Goal: Task Accomplishment & Management: Use online tool/utility

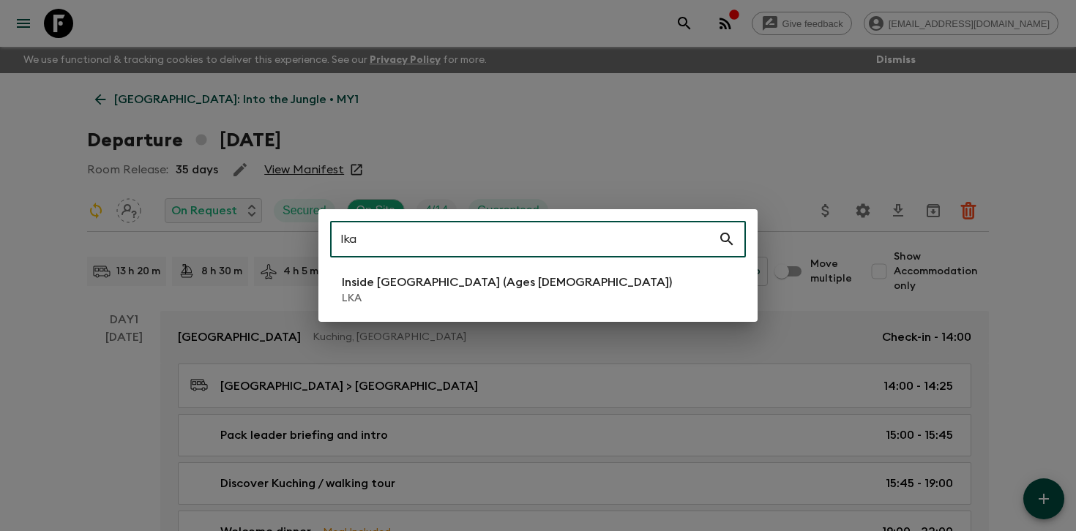
type input "lka"
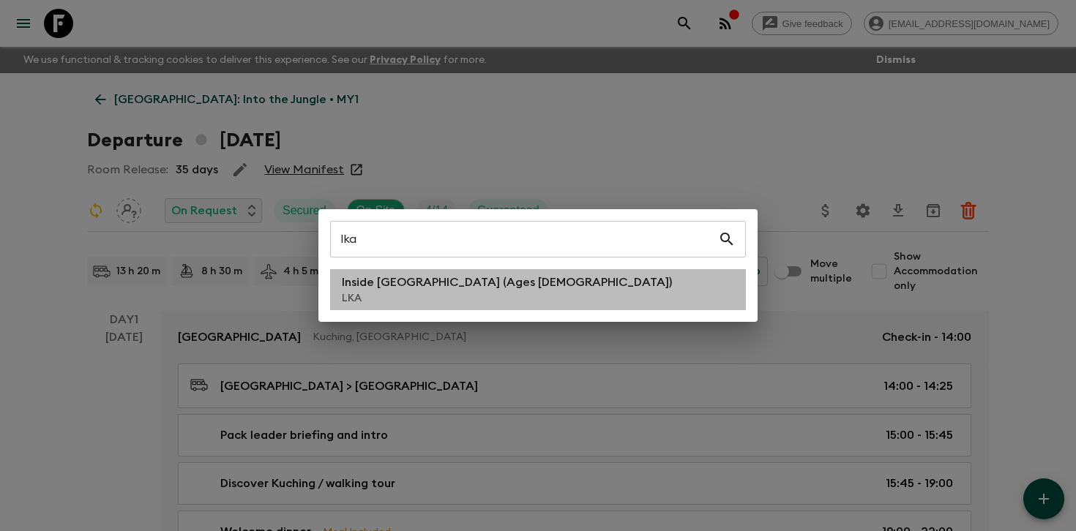
click at [472, 301] on p "LKA" at bounding box center [507, 298] width 330 height 15
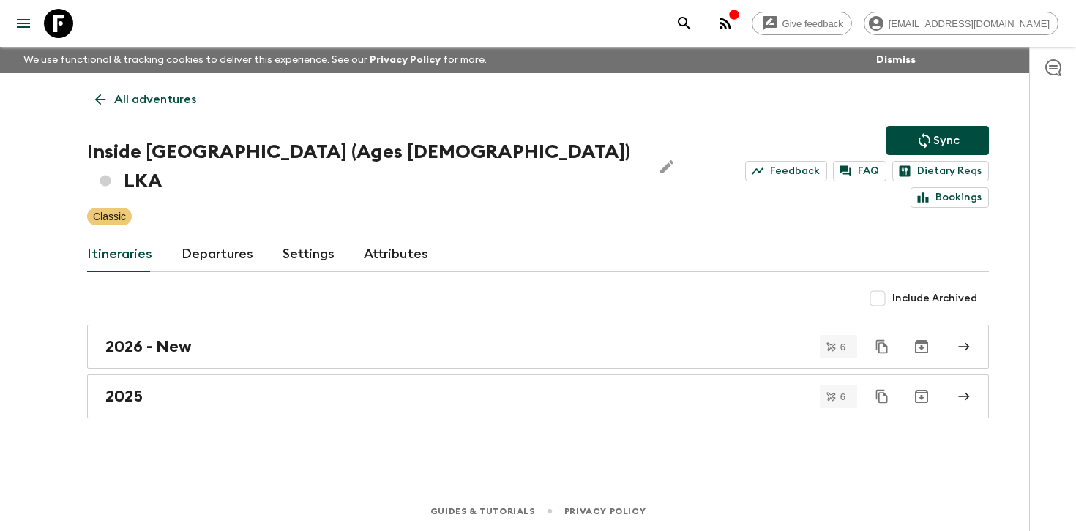
click at [206, 237] on link "Departures" at bounding box center [218, 254] width 72 height 35
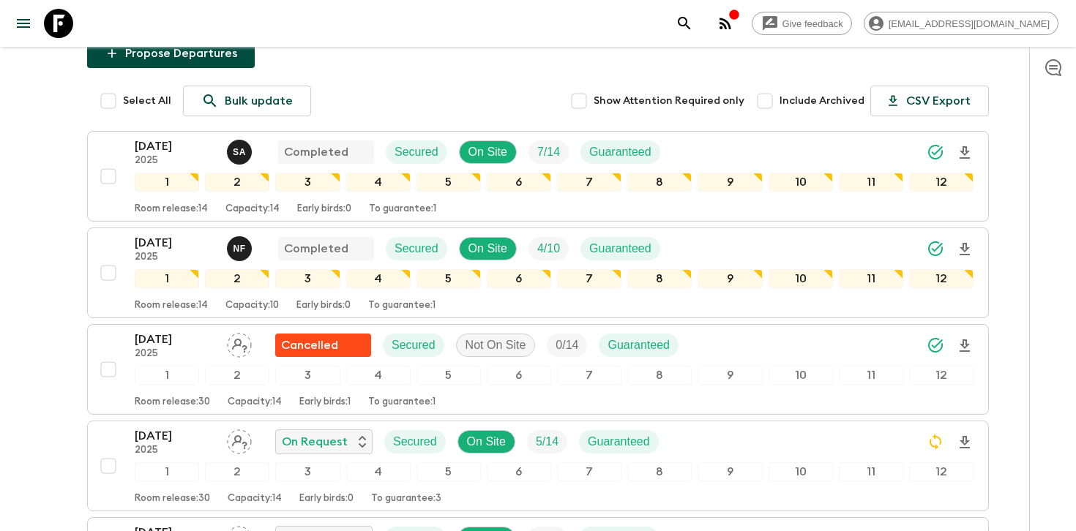
scroll to position [255, 0]
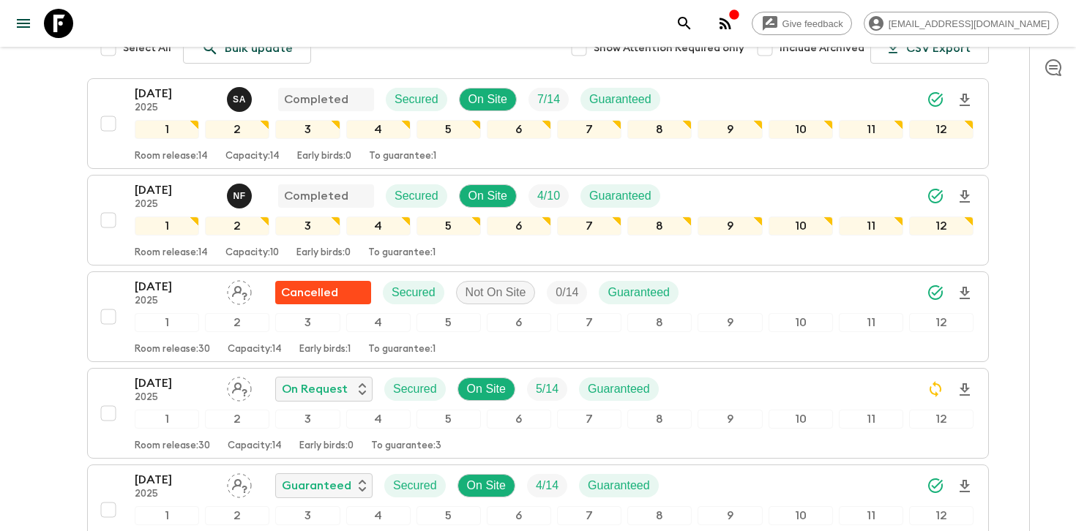
scroll to position [311, 0]
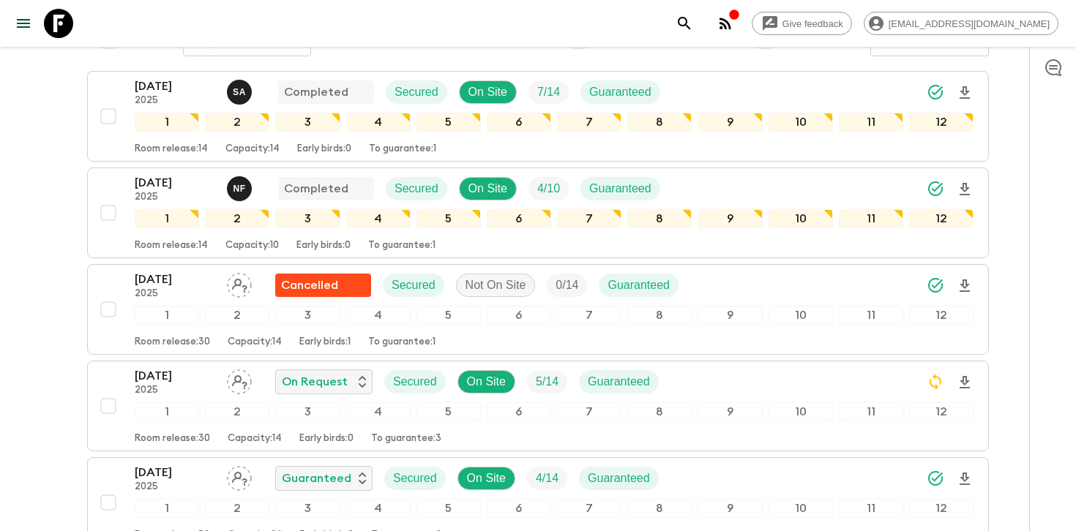
click at [1003, 228] on div "All adventures Inside [GEOGRAPHIC_DATA] (Ages [DEMOGRAPHIC_DATA]) LKA Sync Feed…" at bounding box center [538, 519] width 937 height 1515
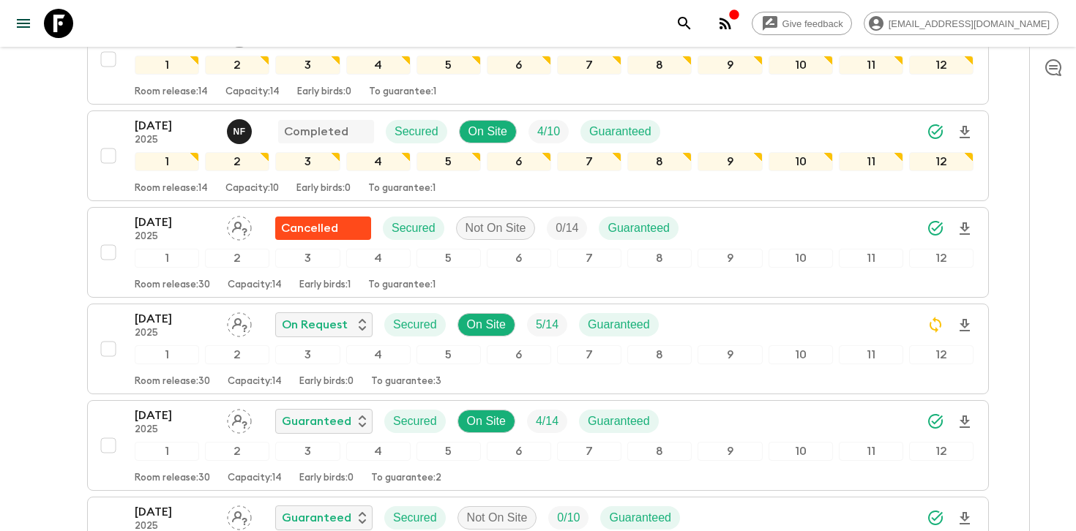
scroll to position [377, 0]
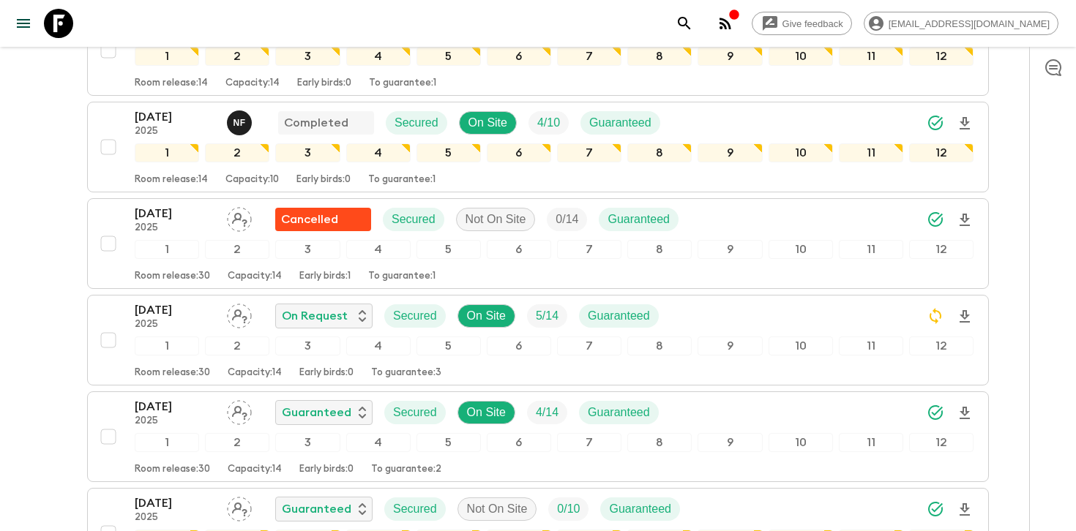
click at [1012, 251] on div "Give feedback [PERSON_NAME][EMAIL_ADDRESS][DOMAIN_NAME] We use functional & tra…" at bounding box center [538, 457] width 1076 height 1669
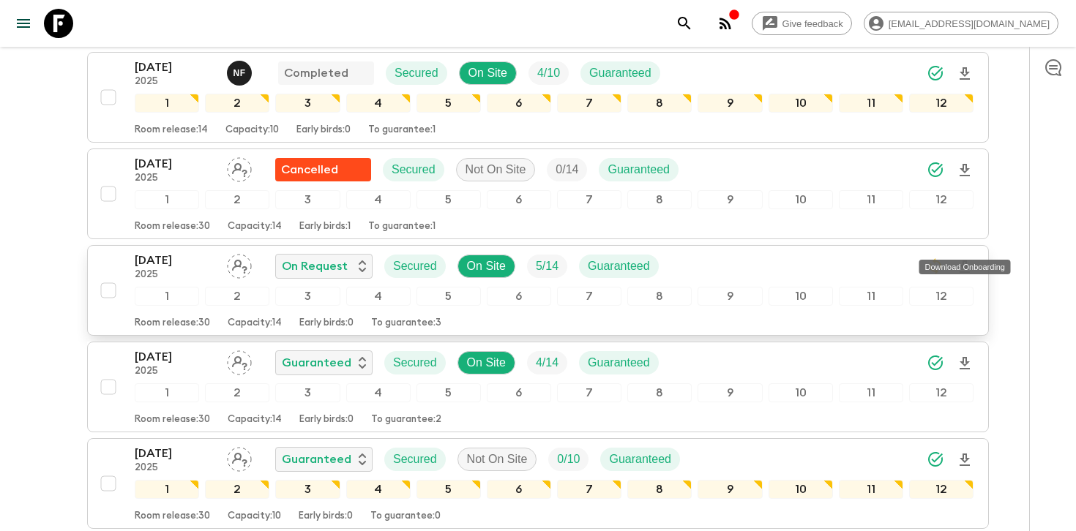
scroll to position [0, 0]
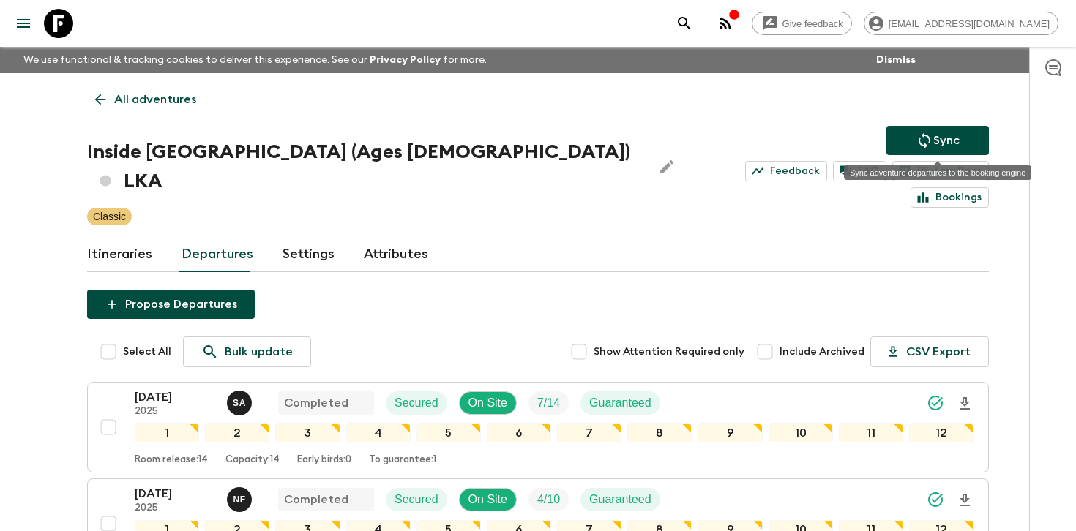
click at [917, 139] on icon "Sync adventure departures to the booking engine" at bounding box center [925, 141] width 18 height 18
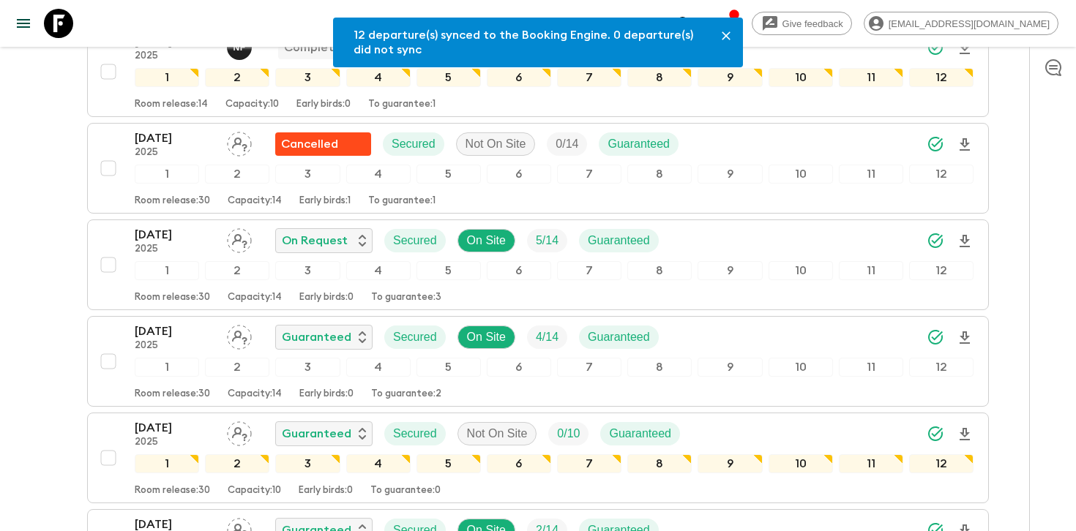
scroll to position [471, 0]
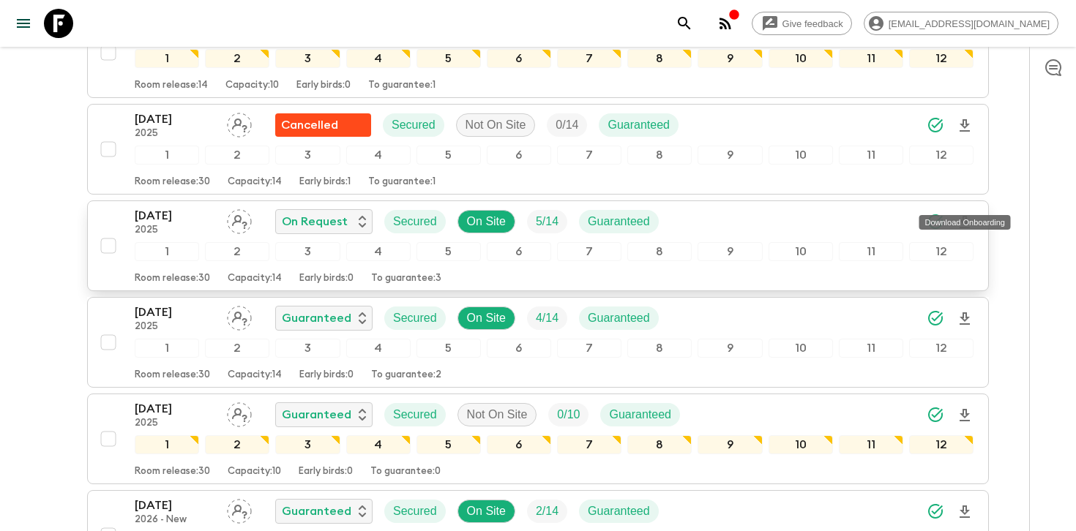
click at [969, 214] on icon "Download Onboarding" at bounding box center [965, 223] width 18 height 18
